Goal: Task Accomplishment & Management: Manage account settings

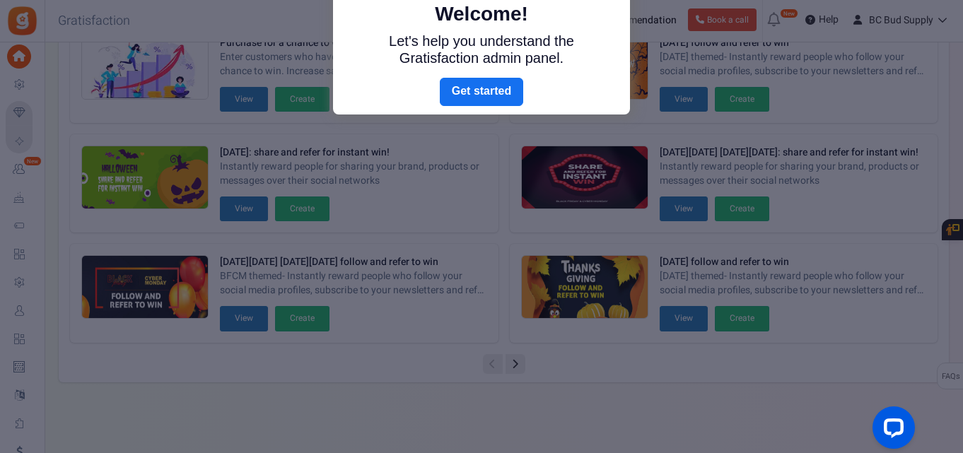
click at [18, 169] on div at bounding box center [481, 226] width 963 height 453
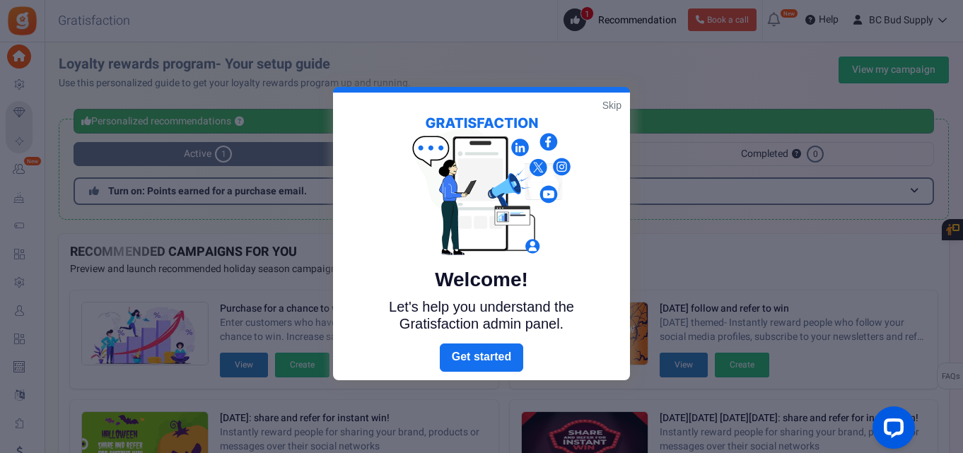
click at [611, 103] on link "Skip" at bounding box center [611, 105] width 19 height 14
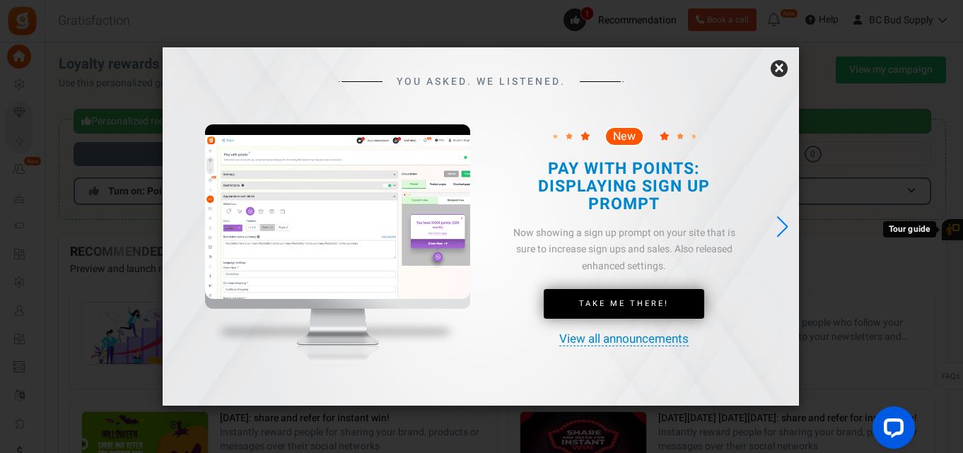
click at [783, 65] on link "×" at bounding box center [779, 68] width 17 height 17
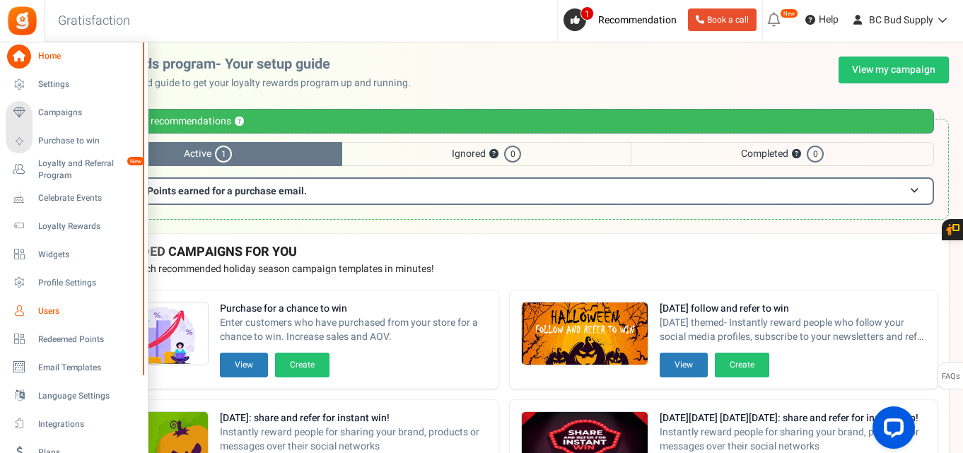
click at [50, 311] on span "Users" at bounding box center [87, 311] width 99 height 12
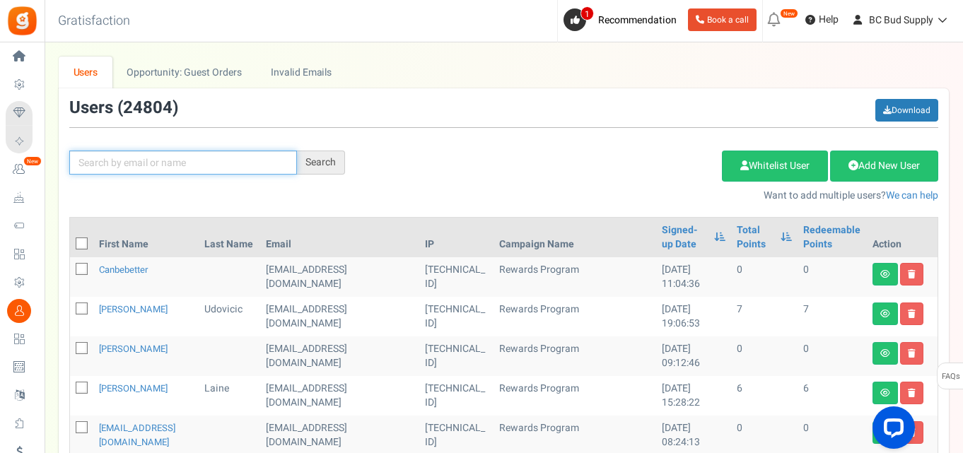
click at [158, 162] on input "text" at bounding box center [183, 163] width 228 height 24
paste input "[EMAIL_ADDRESS][DOMAIN_NAME]"
type input "[EMAIL_ADDRESS][DOMAIN_NAME]"
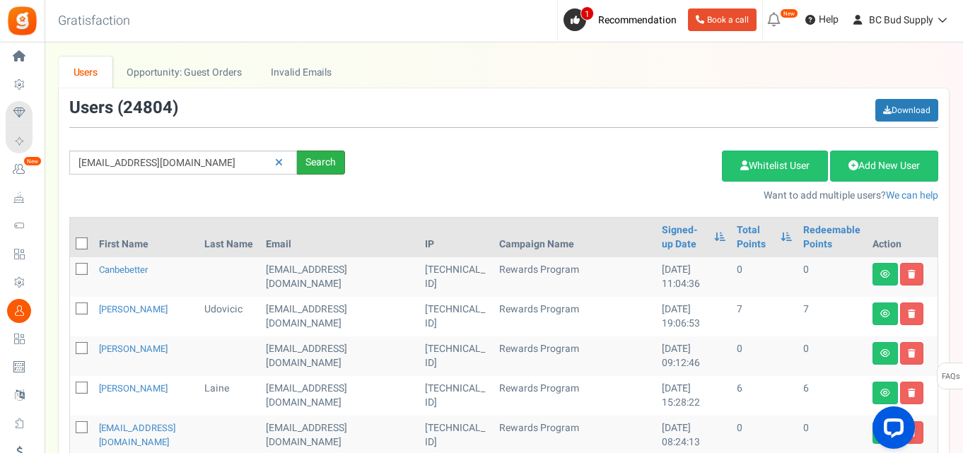
click at [325, 164] on div "Search" at bounding box center [321, 163] width 48 height 24
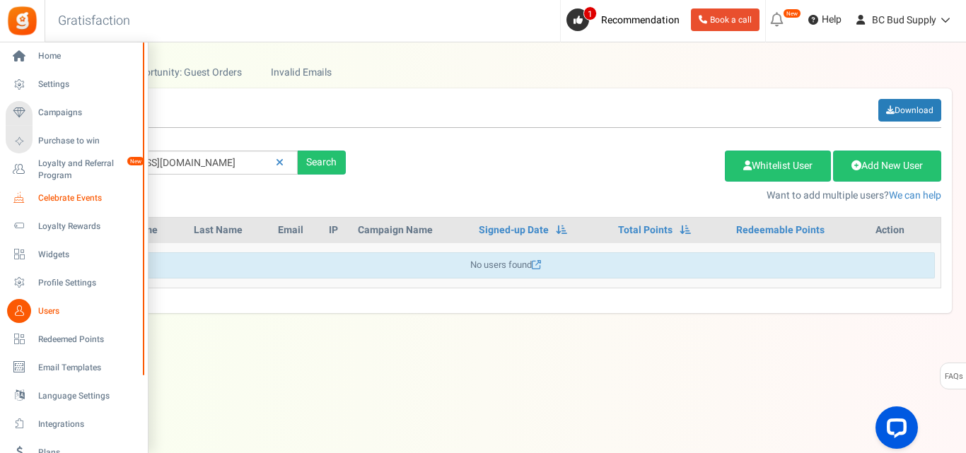
click at [65, 198] on span "Celebrate Events" at bounding box center [87, 198] width 99 height 12
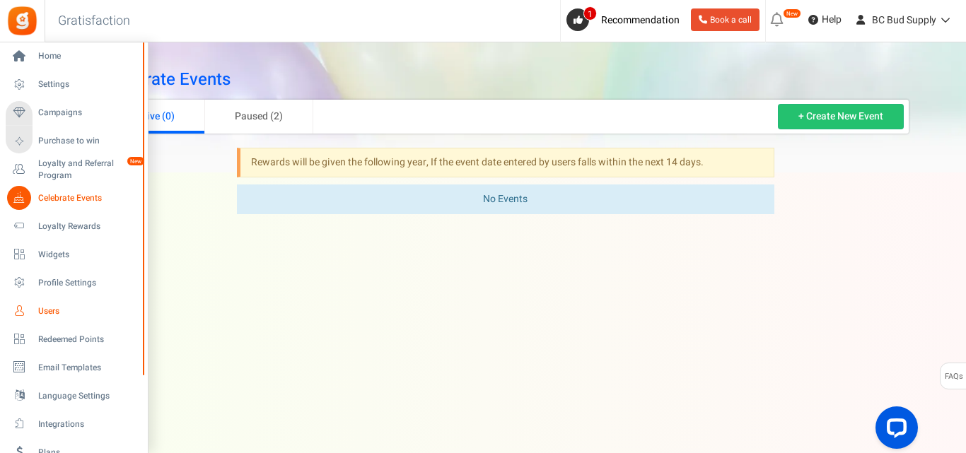
click at [45, 308] on span "Users" at bounding box center [87, 311] width 99 height 12
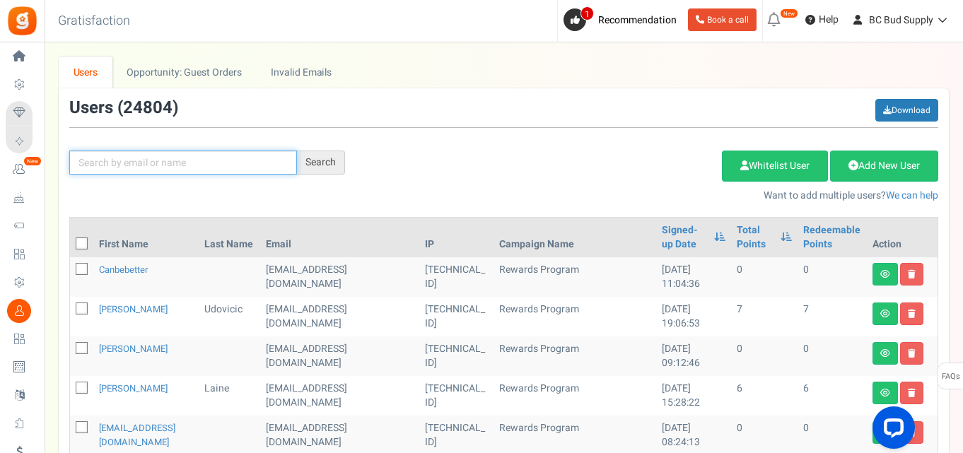
click at [189, 166] on input "text" at bounding box center [183, 163] width 228 height 24
paste input "[EMAIL_ADDRESS][DOMAIN_NAME]"
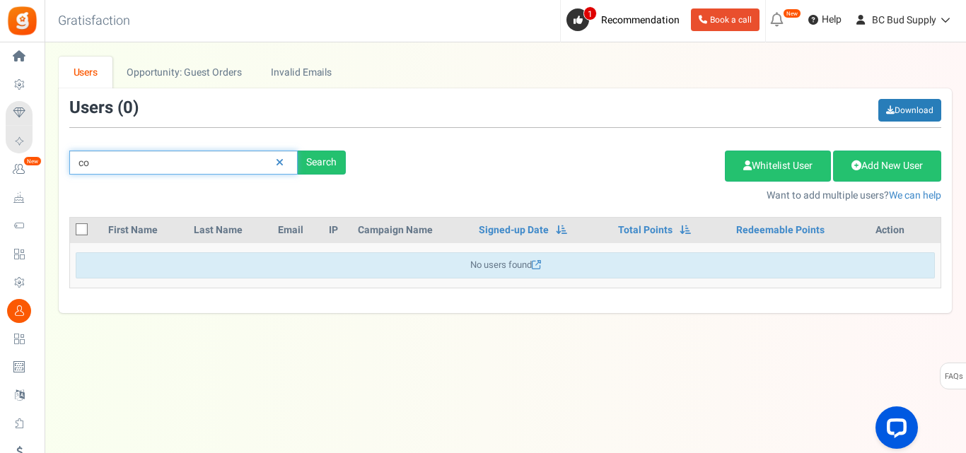
type input "c"
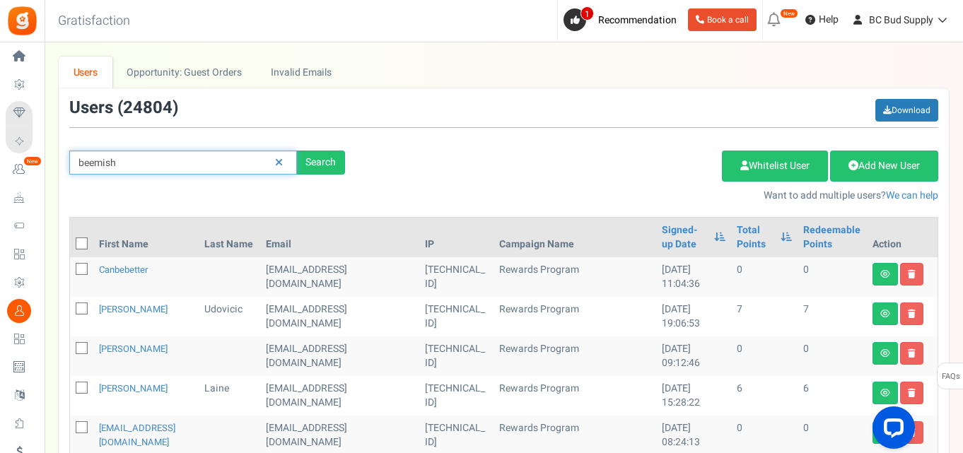
type input "beemish"
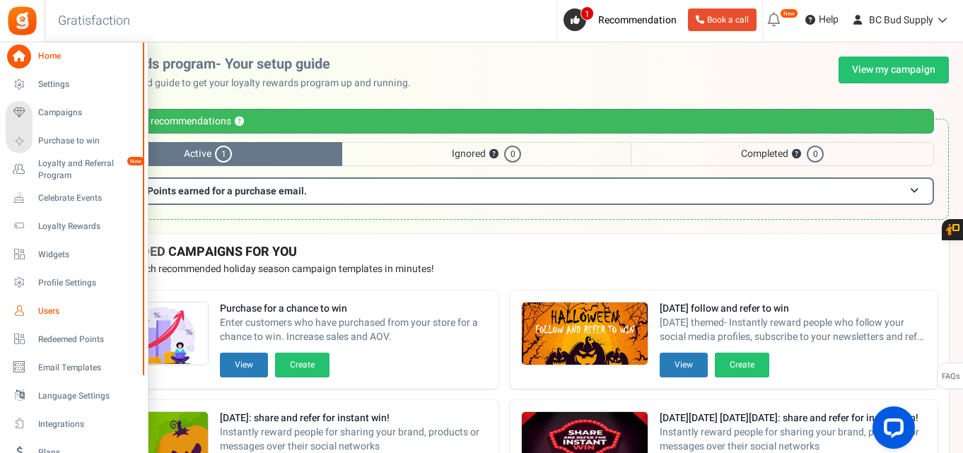
click at [47, 309] on span "Users" at bounding box center [87, 311] width 99 height 12
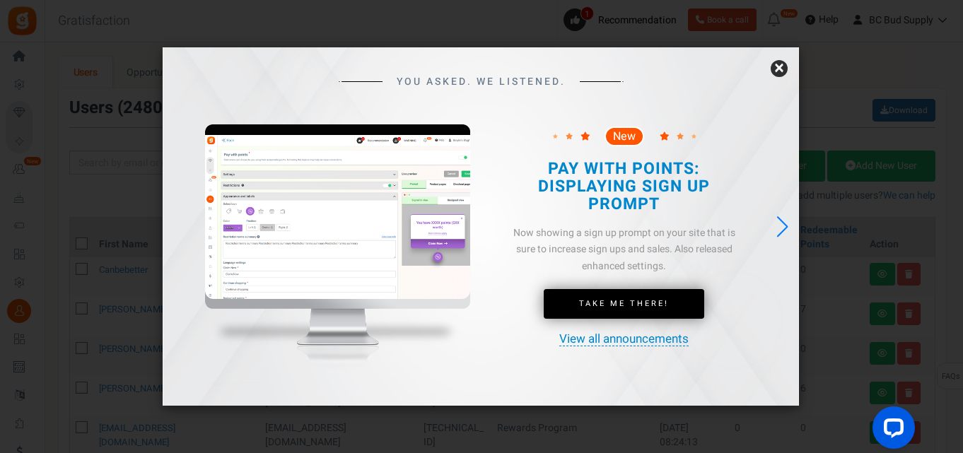
click at [780, 69] on link "×" at bounding box center [779, 68] width 17 height 17
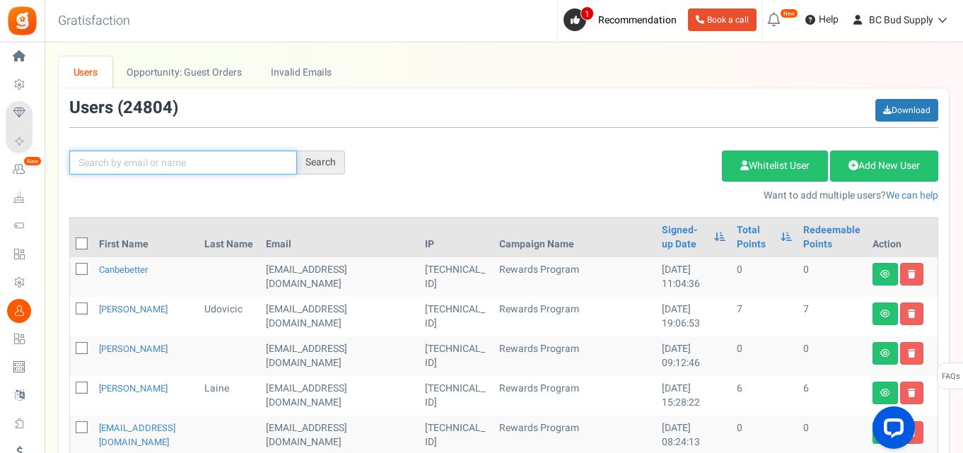
click at [213, 158] on input "text" at bounding box center [183, 163] width 228 height 24
paste input "[EMAIL_ADDRESS][DOMAIN_NAME]"
type input "[EMAIL_ADDRESS][DOMAIN_NAME]"
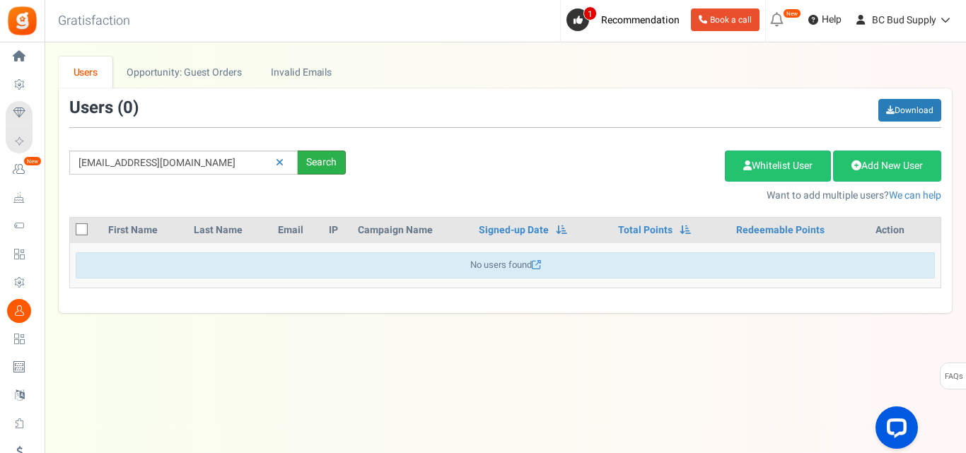
click at [330, 158] on div "Search" at bounding box center [322, 163] width 48 height 24
click at [298, 162] on div "Search" at bounding box center [322, 163] width 48 height 24
click at [276, 160] on icon at bounding box center [280, 163] width 8 height 10
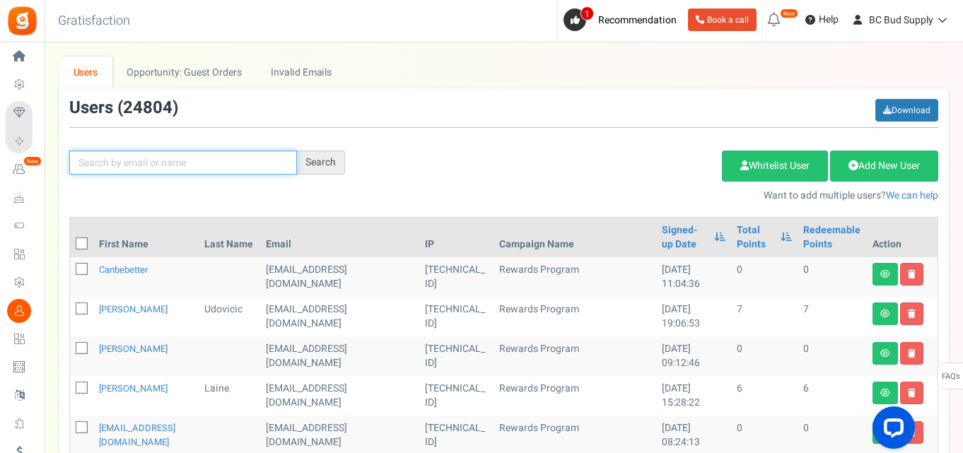
click at [235, 158] on input "text" at bounding box center [183, 163] width 228 height 24
type input "[PERSON_NAME]"
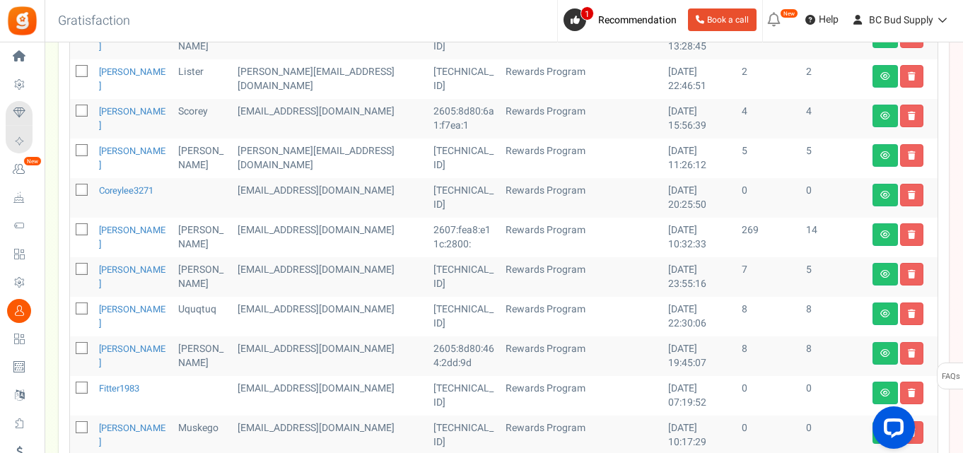
scroll to position [327, 0]
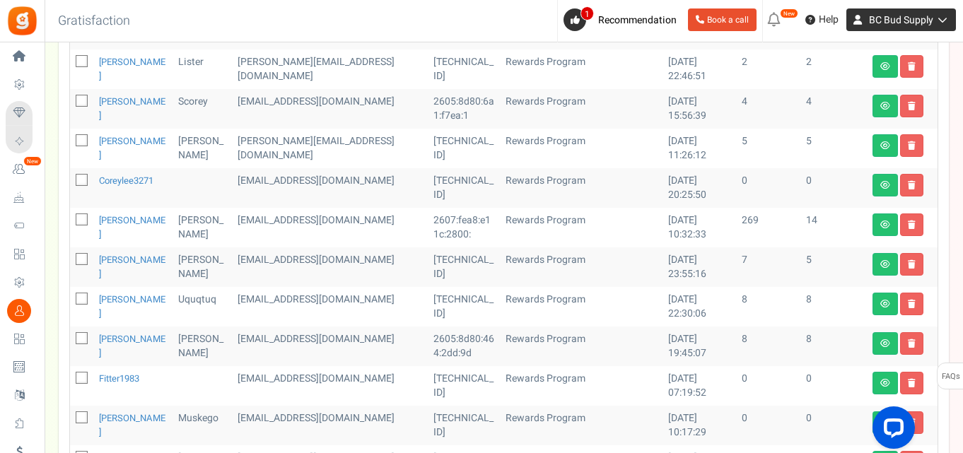
click at [942, 19] on icon at bounding box center [940, 20] width 14 height 10
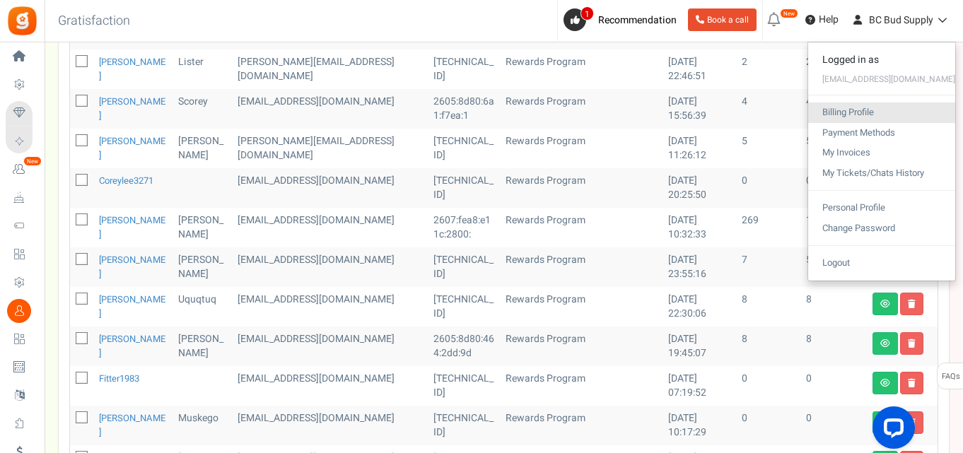
click at [874, 110] on link "Billing Profile" at bounding box center [881, 113] width 147 height 21
